Goal: Information Seeking & Learning: Find specific fact

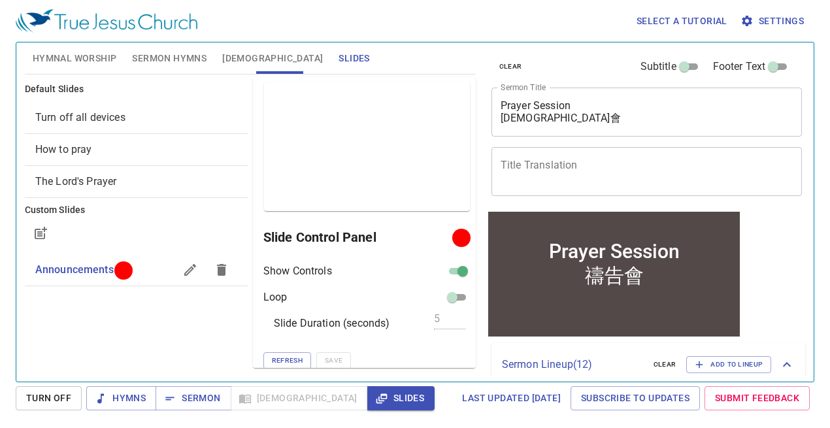
scroll to position [6, 0]
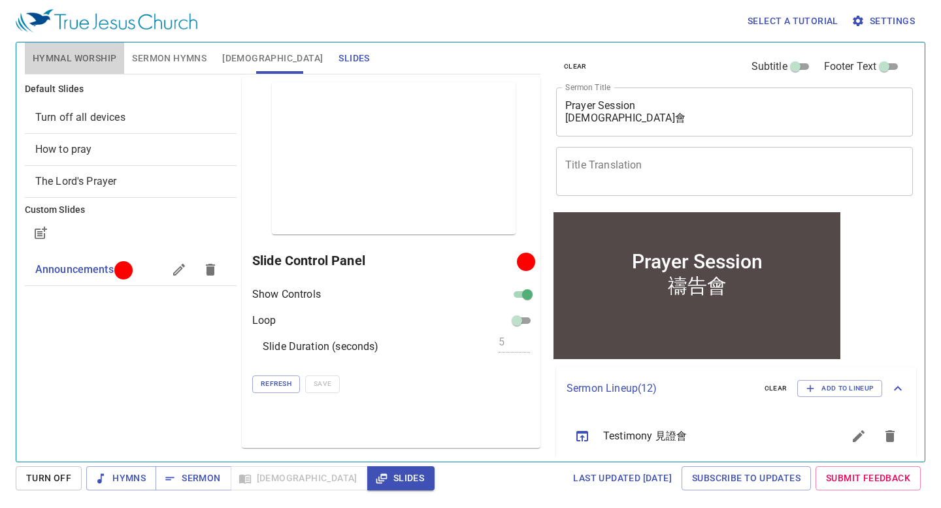
click at [91, 62] on span "Hymnal Worship" at bounding box center [75, 58] width 84 height 16
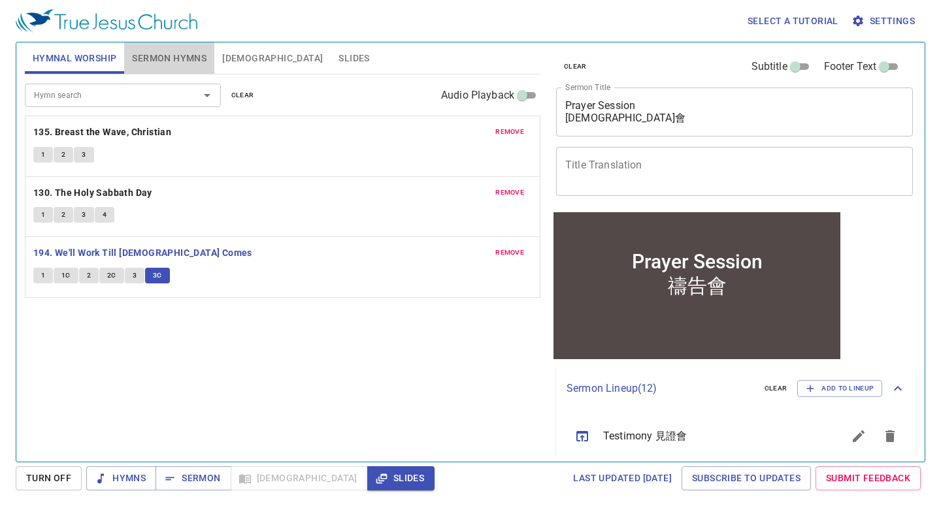
click at [154, 65] on span "Sermon Hymns" at bounding box center [169, 58] width 74 height 16
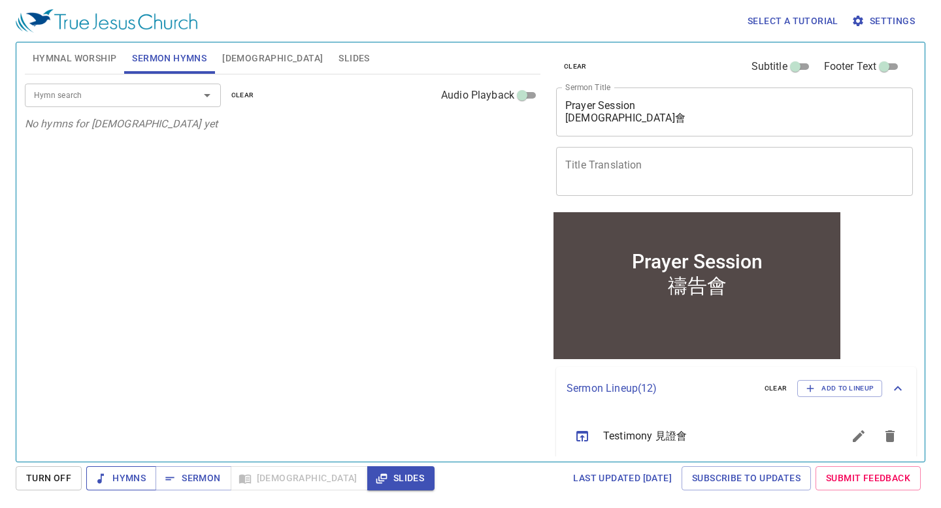
click at [112, 427] on span "Hymns" at bounding box center [121, 478] width 49 height 16
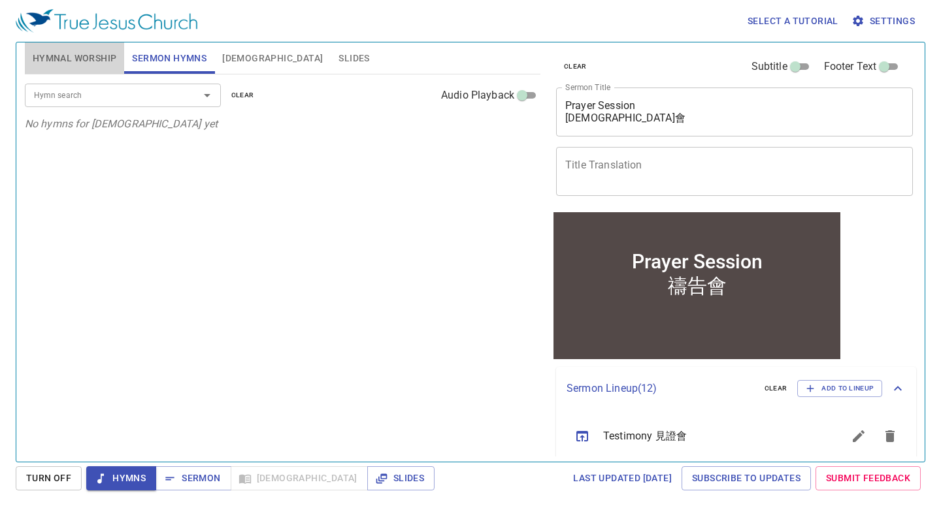
click at [101, 56] on span "Hymnal Worship" at bounding box center [75, 58] width 84 height 16
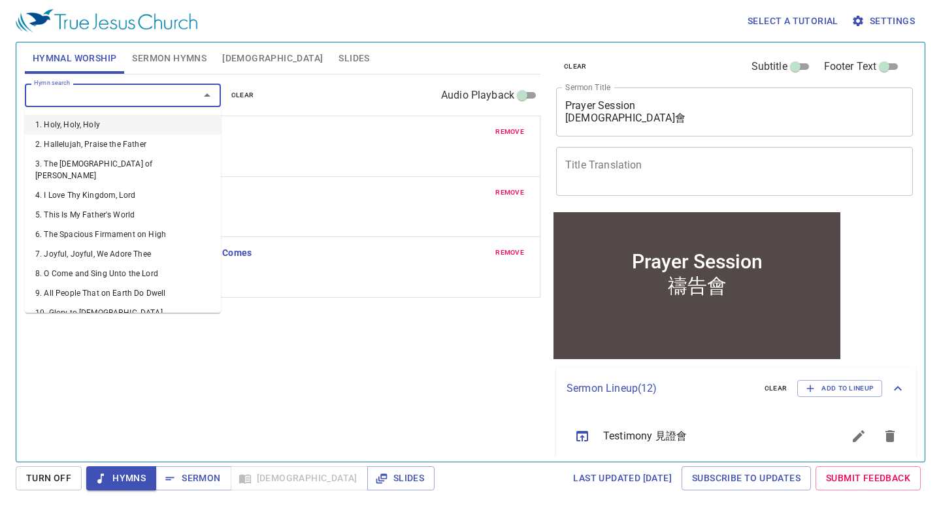
click at [137, 92] on input "Hymn search" at bounding box center [104, 95] width 150 height 15
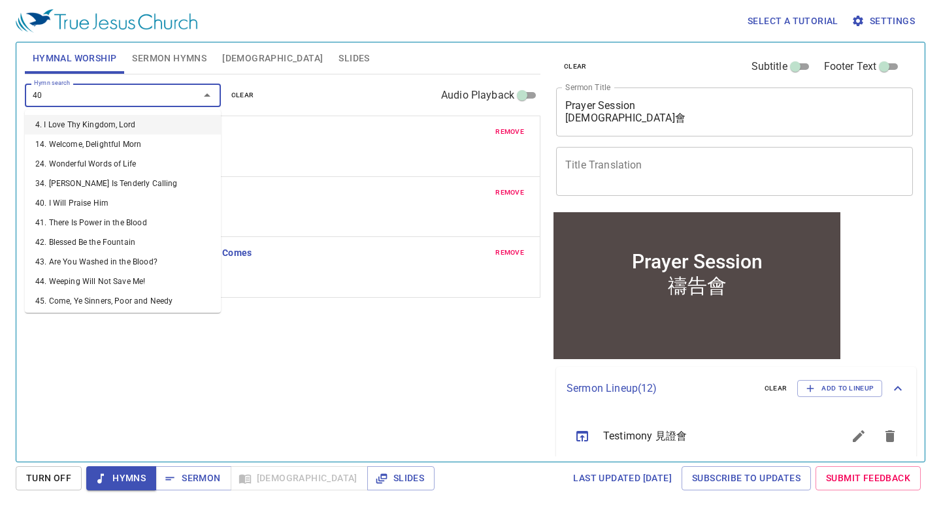
type input "400"
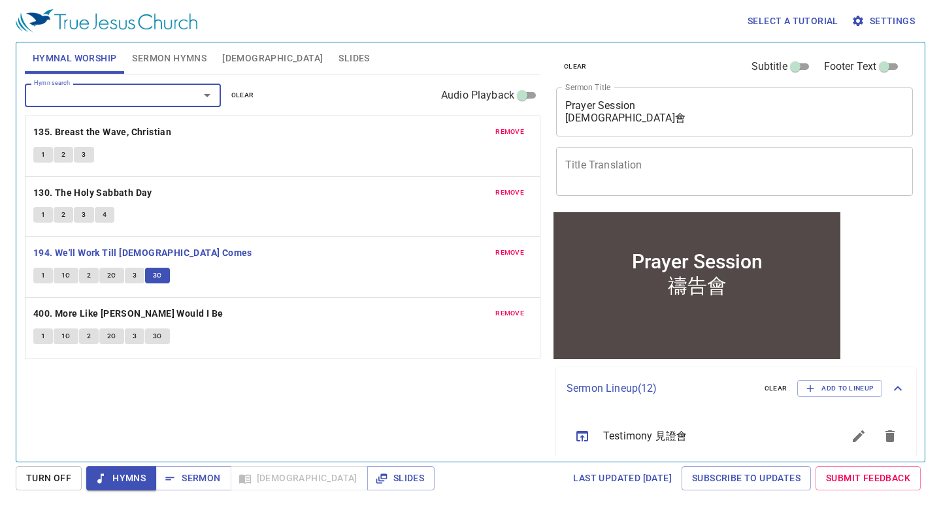
click at [46, 334] on button "1" at bounding box center [43, 337] width 20 height 16
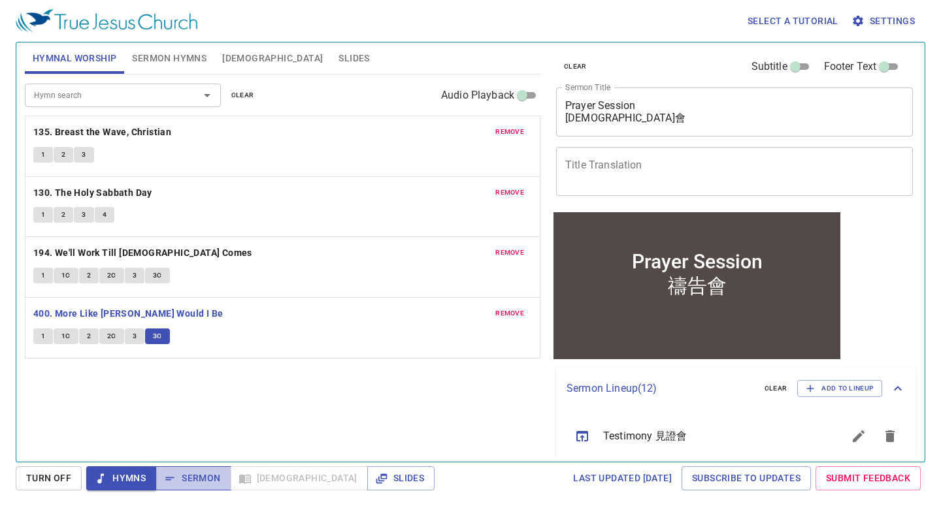
click at [193, 427] on span "Sermon" at bounding box center [193, 478] width 54 height 16
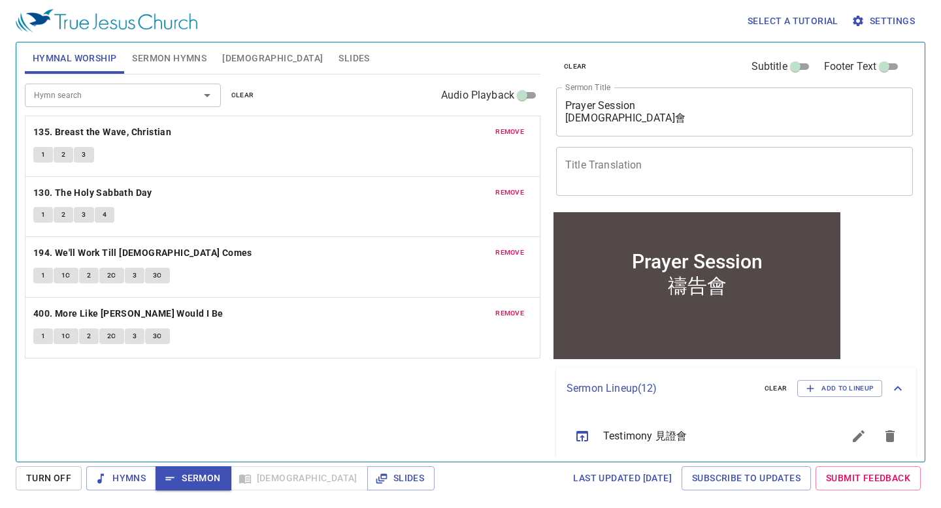
click at [57, 427] on span "Turn Off" at bounding box center [48, 478] width 45 height 16
